Goal: Task Accomplishment & Management: Manage account settings

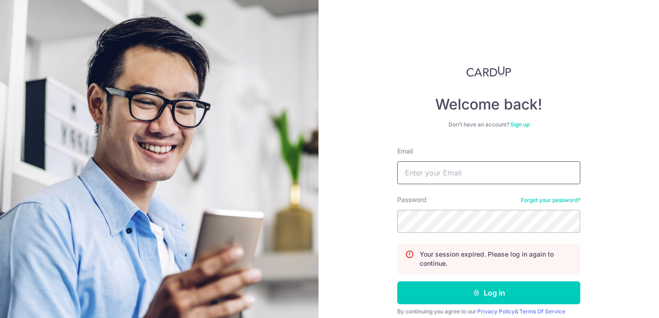
click at [438, 173] on input "Email" at bounding box center [489, 172] width 183 height 23
type input "[EMAIL_ADDRESS][DOMAIN_NAME]"
click at [398, 281] on button "Log in" at bounding box center [489, 292] width 183 height 23
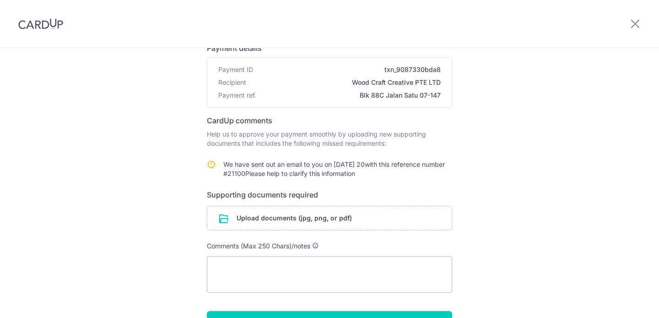
scroll to position [132, 0]
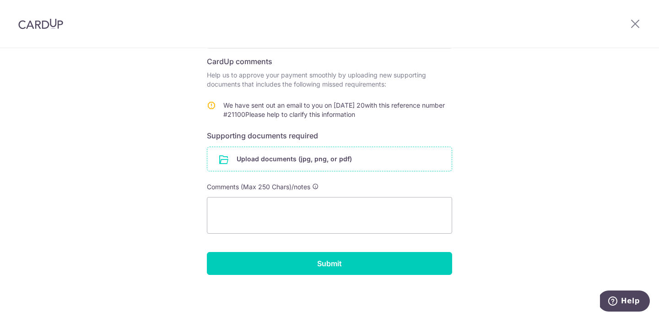
click at [331, 161] on input "file" at bounding box center [329, 159] width 245 height 24
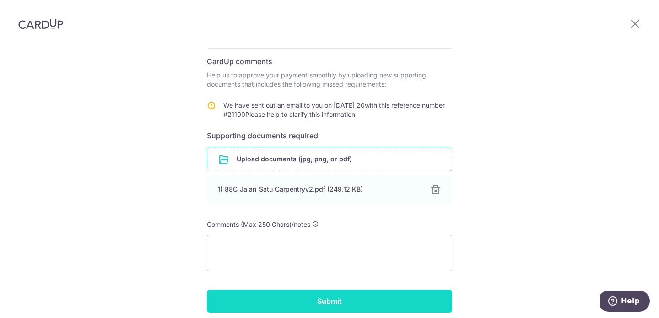
click at [335, 293] on input "Submit" at bounding box center [329, 300] width 245 height 23
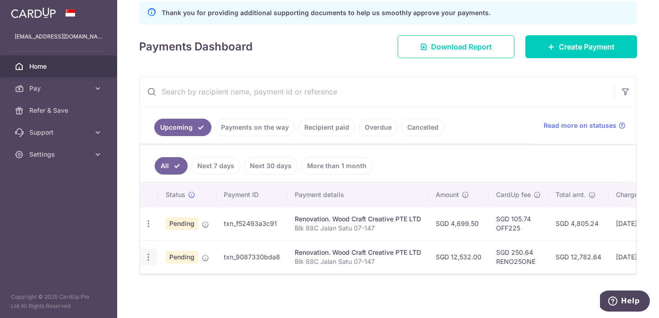
click at [146, 229] on icon "button" at bounding box center [149, 224] width 10 height 10
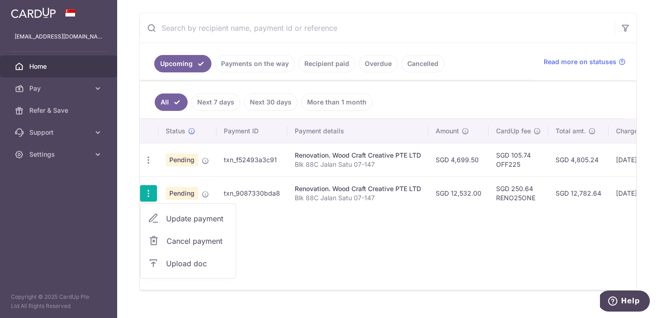
click at [182, 264] on span "Upload doc" at bounding box center [197, 263] width 62 height 11
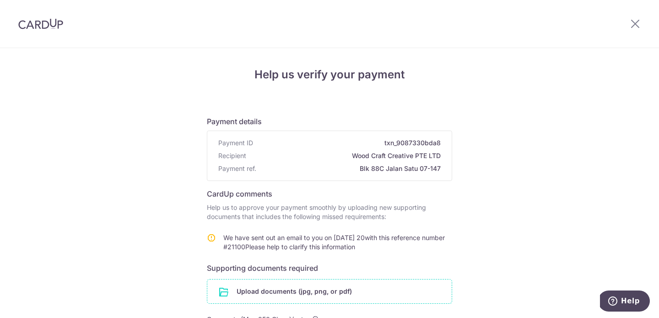
click at [348, 279] on input "file" at bounding box center [329, 291] width 245 height 24
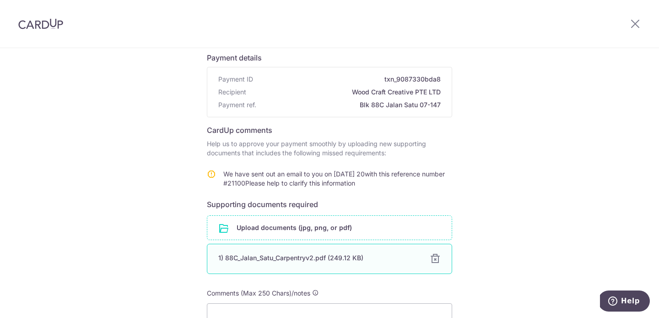
scroll to position [170, 0]
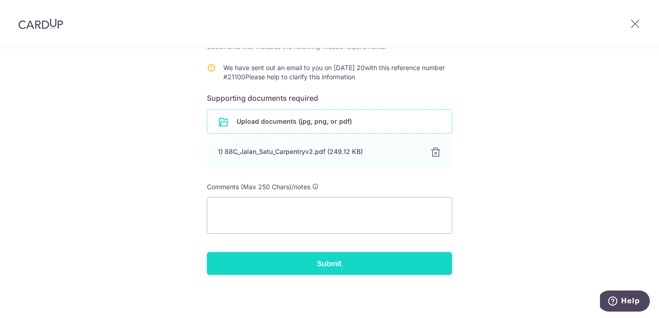
click at [278, 260] on input "Submit" at bounding box center [329, 263] width 245 height 23
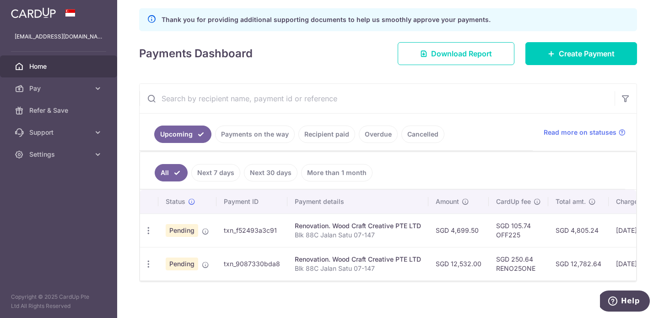
scroll to position [131, 0]
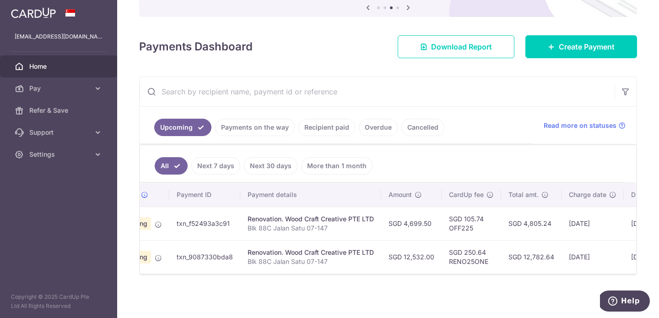
scroll to position [0, 151]
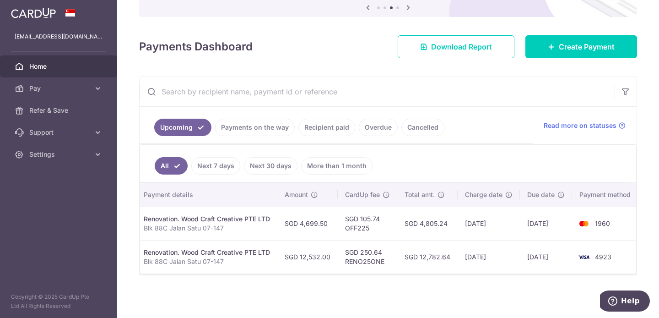
click at [319, 224] on td "SGD 4,699.50" at bounding box center [308, 223] width 60 height 33
click at [320, 228] on td "SGD 4,699.50" at bounding box center [308, 223] width 60 height 33
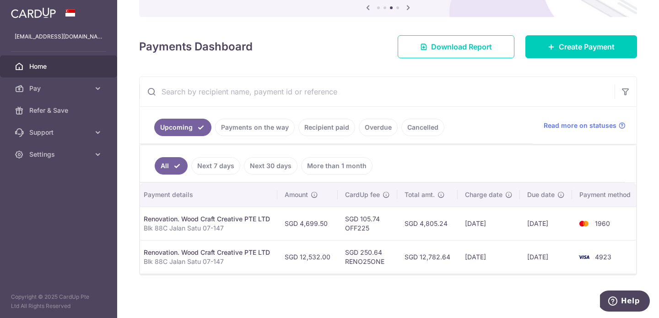
click at [320, 228] on td "SGD 4,699.50" at bounding box center [308, 223] width 60 height 33
click at [316, 223] on td "SGD 4,699.50" at bounding box center [308, 223] width 60 height 33
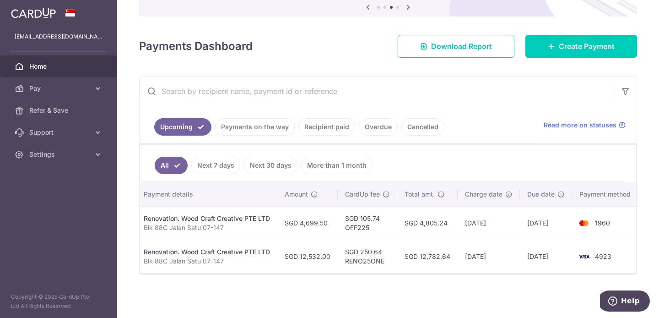
click at [318, 234] on td "SGD 4,699.50" at bounding box center [308, 222] width 60 height 33
